Goal: Connect with others: Connect with others

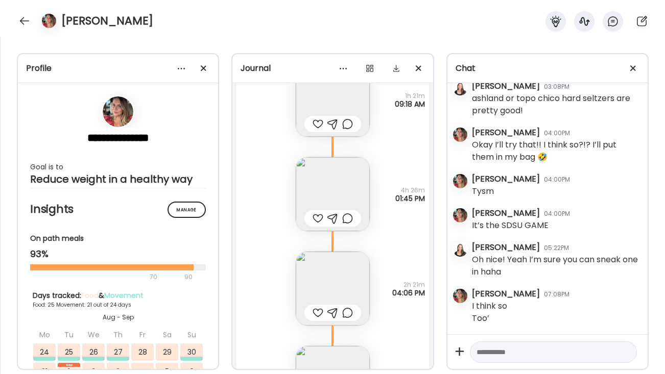
scroll to position [31627, 0]
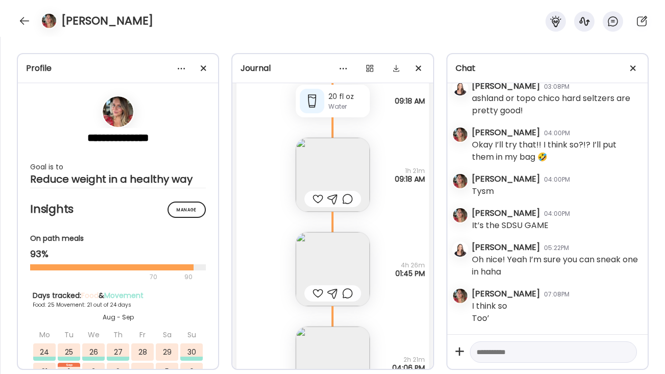
click at [331, 327] on img at bounding box center [333, 364] width 74 height 74
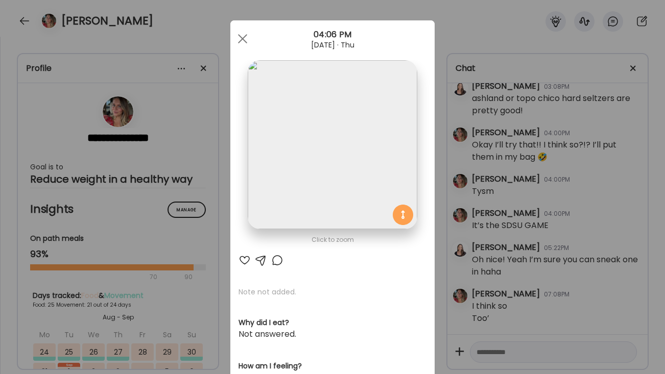
scroll to position [5, 0]
click at [244, 34] on div at bounding box center [242, 38] width 20 height 20
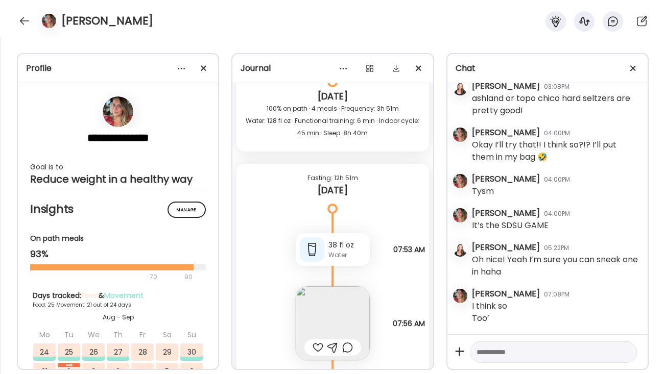
scroll to position [31271, 0]
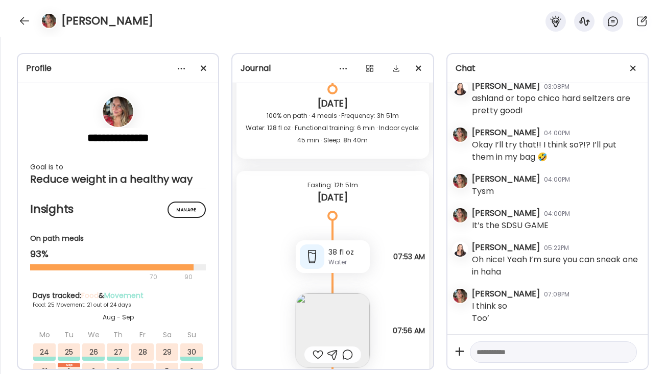
click at [339, 294] on img at bounding box center [333, 331] width 74 height 74
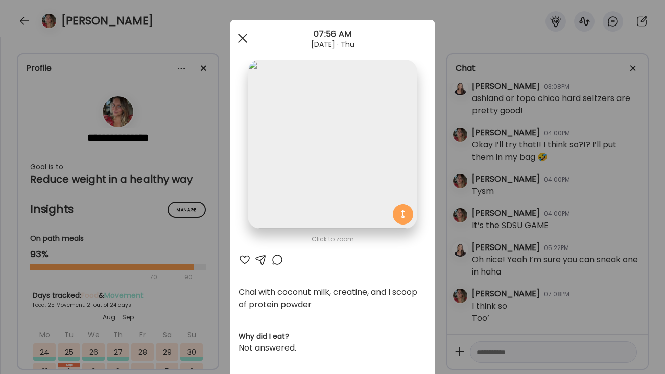
click at [241, 39] on span at bounding box center [242, 38] width 9 height 9
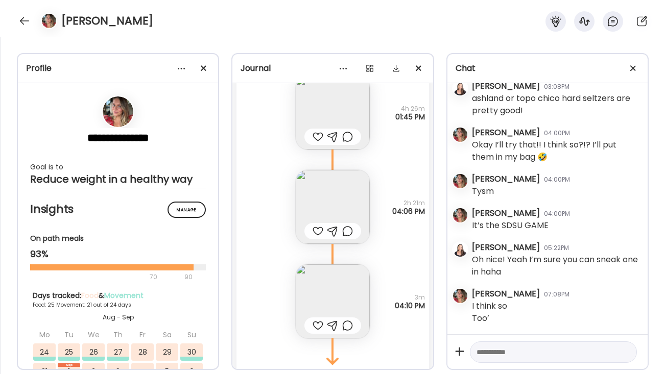
scroll to position [31790, 0]
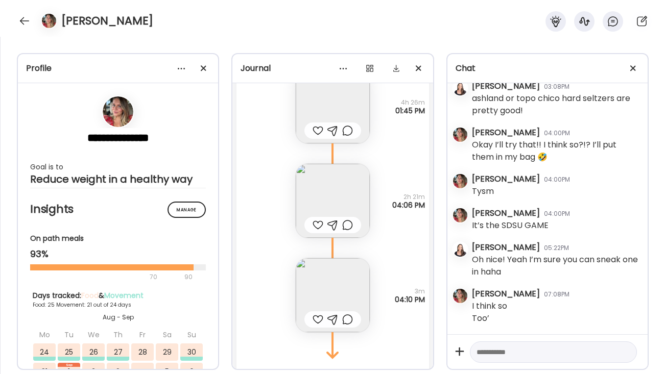
click at [344, 258] on img at bounding box center [333, 295] width 74 height 74
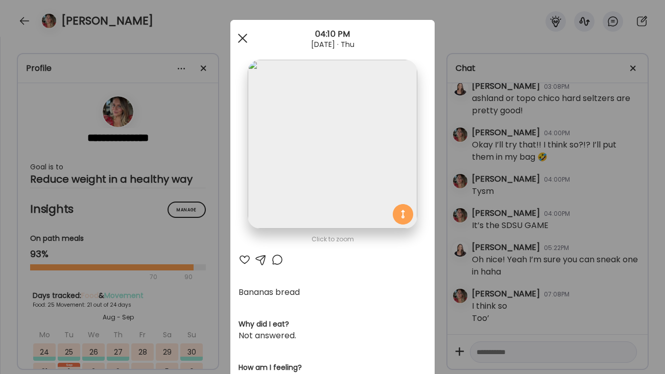
click at [243, 42] on div at bounding box center [242, 38] width 20 height 20
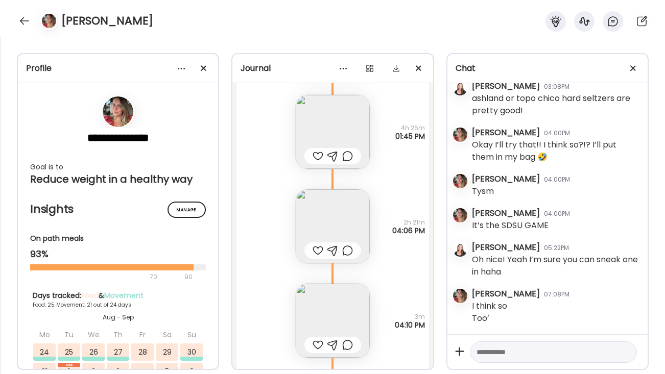
scroll to position [31759, 0]
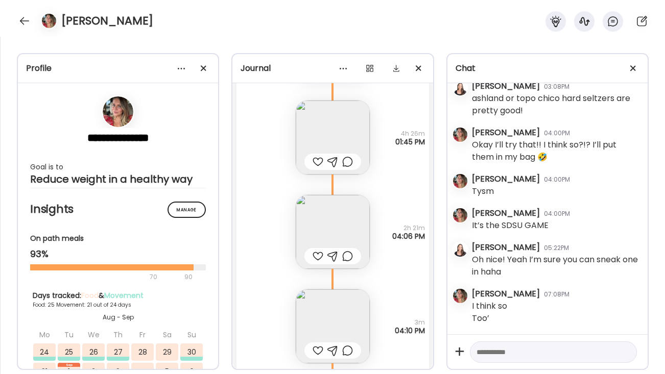
click at [318, 195] on img at bounding box center [333, 232] width 74 height 74
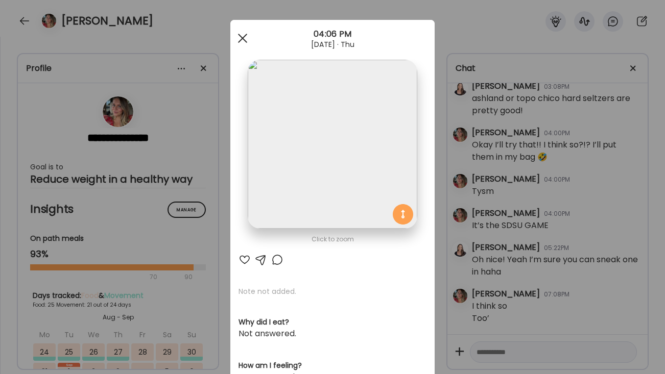
click at [244, 39] on span at bounding box center [242, 38] width 9 height 9
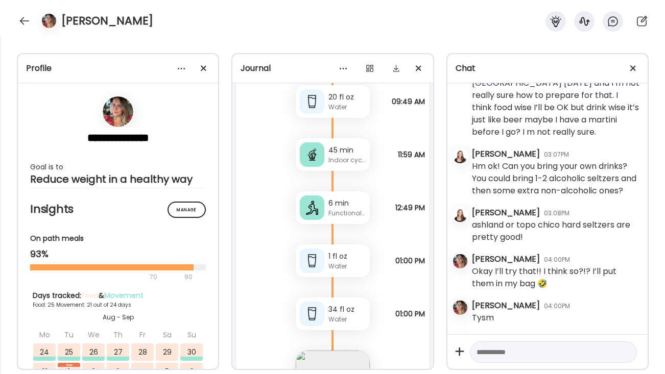
scroll to position [34376, 0]
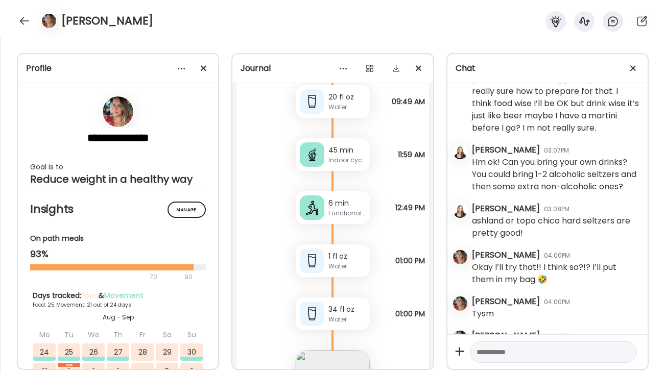
click at [166, 12] on div "[PERSON_NAME]" at bounding box center [332, 18] width 665 height 37
click at [20, 20] on div at bounding box center [24, 21] width 16 height 16
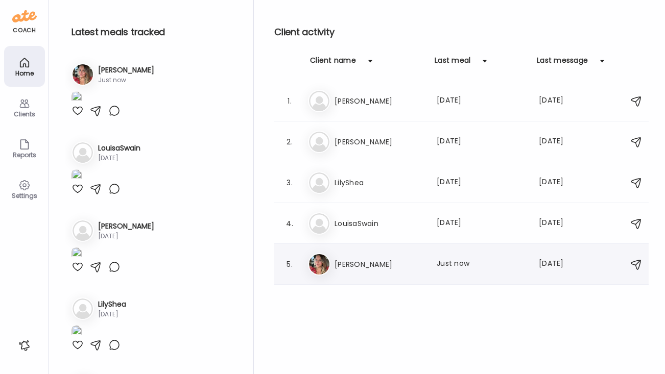
click at [354, 268] on h3 "[PERSON_NAME]" at bounding box center [380, 264] width 90 height 12
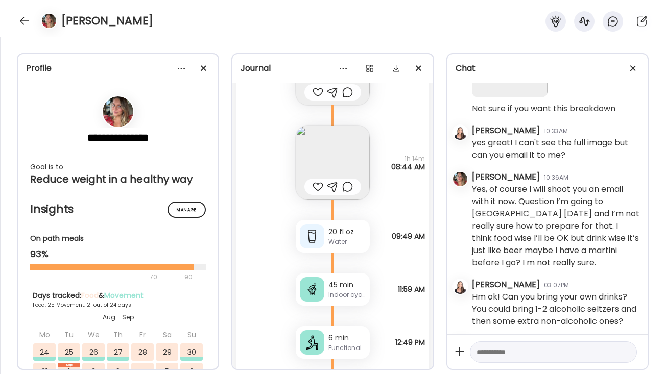
scroll to position [34252, 0]
